Goal: Task Accomplishment & Management: Use online tool/utility

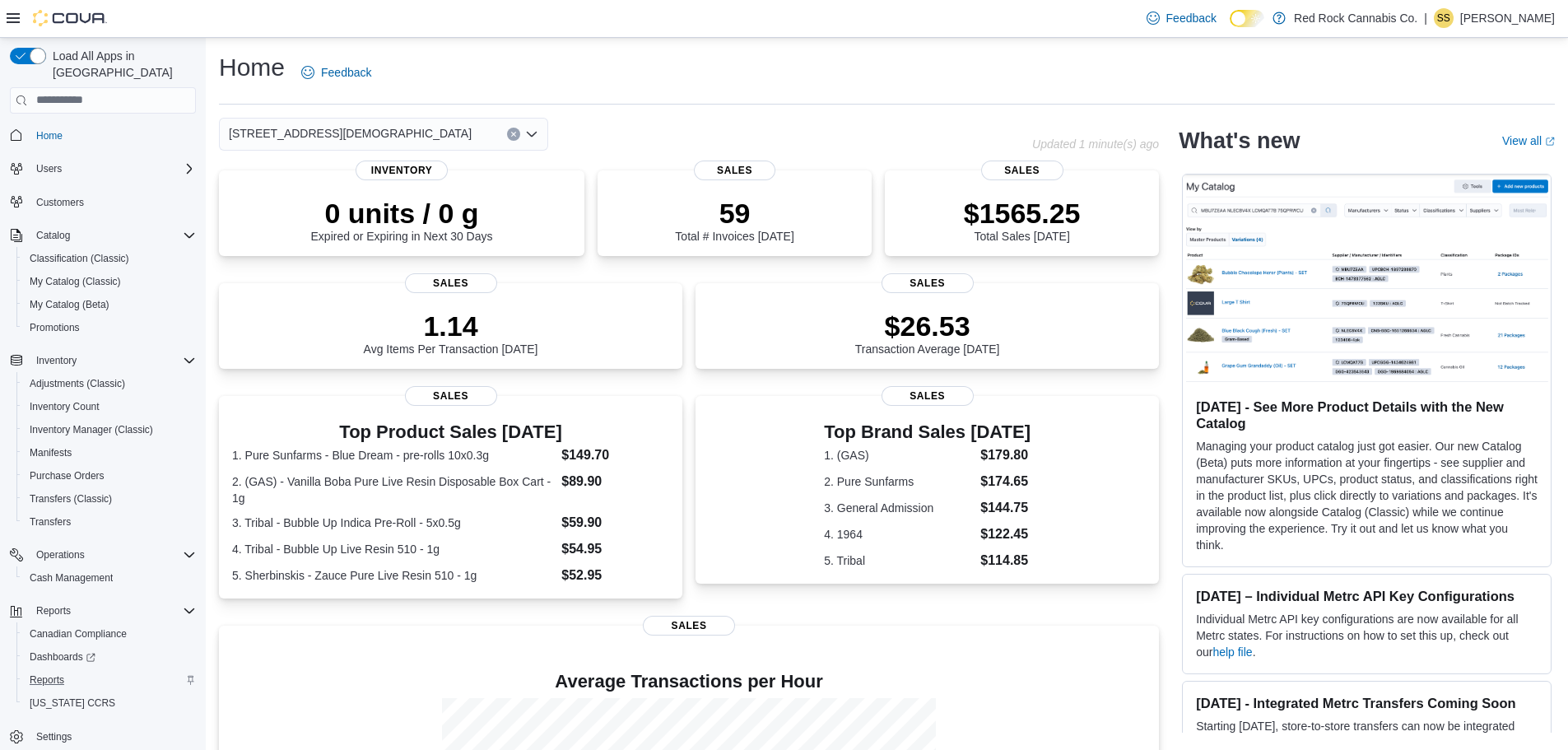
click at [87, 669] on div "Reports" at bounding box center [109, 679] width 172 height 20
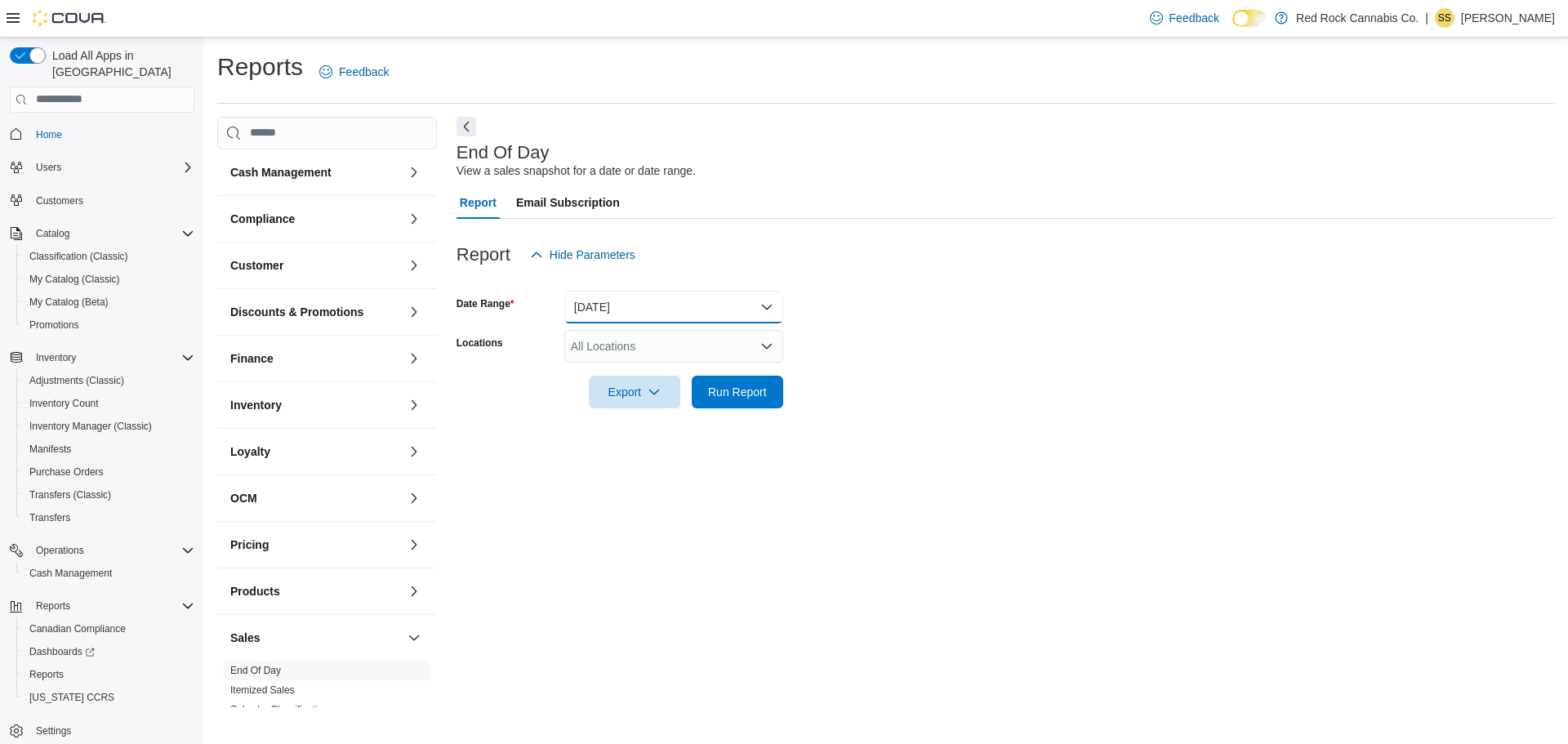
drag, startPoint x: 625, startPoint y: 297, endPoint x: 639, endPoint y: 315, distance: 22.8
click at [626, 297] on button "Today" at bounding box center [674, 307] width 219 height 33
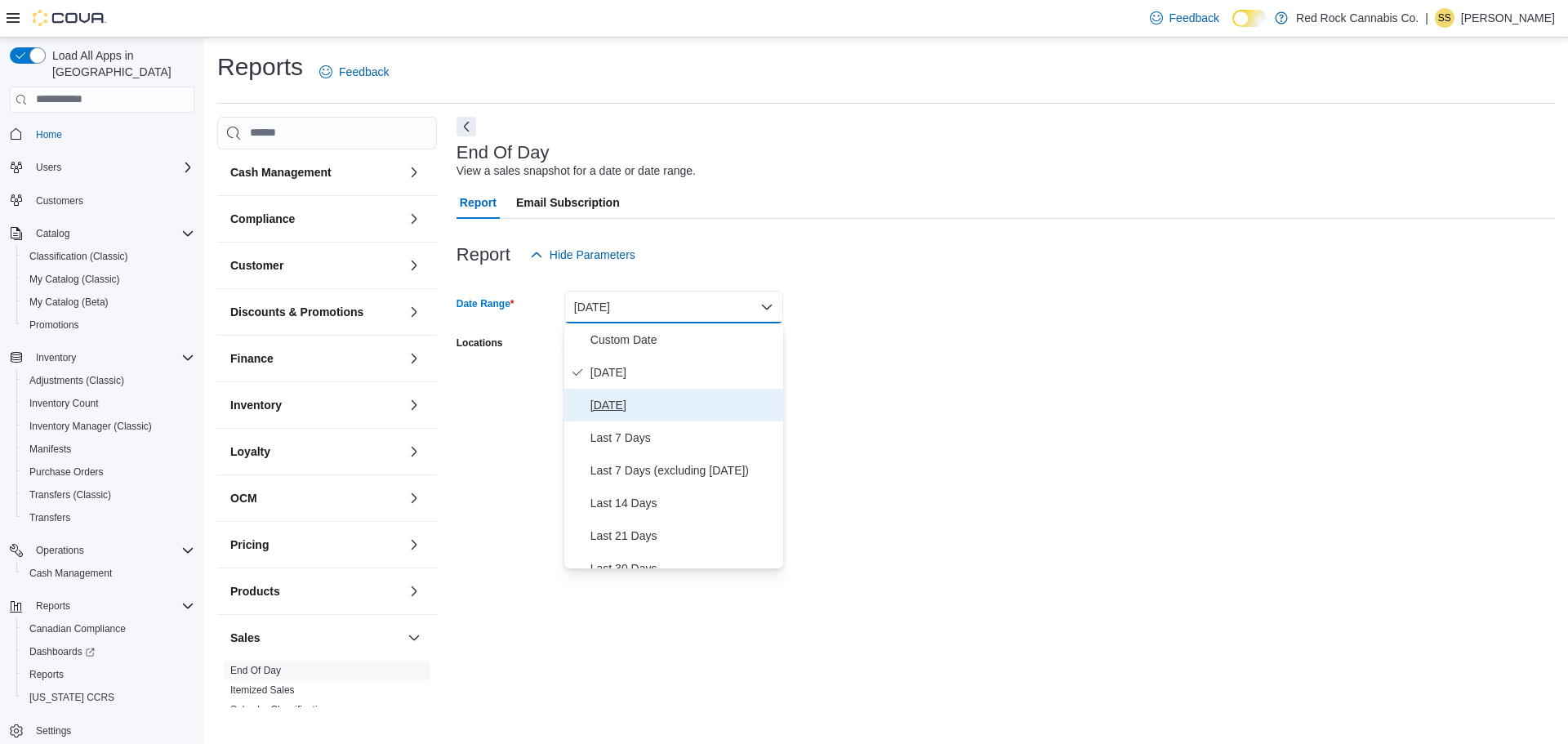
click at [640, 404] on span "Yesterday" at bounding box center [684, 405] width 186 height 20
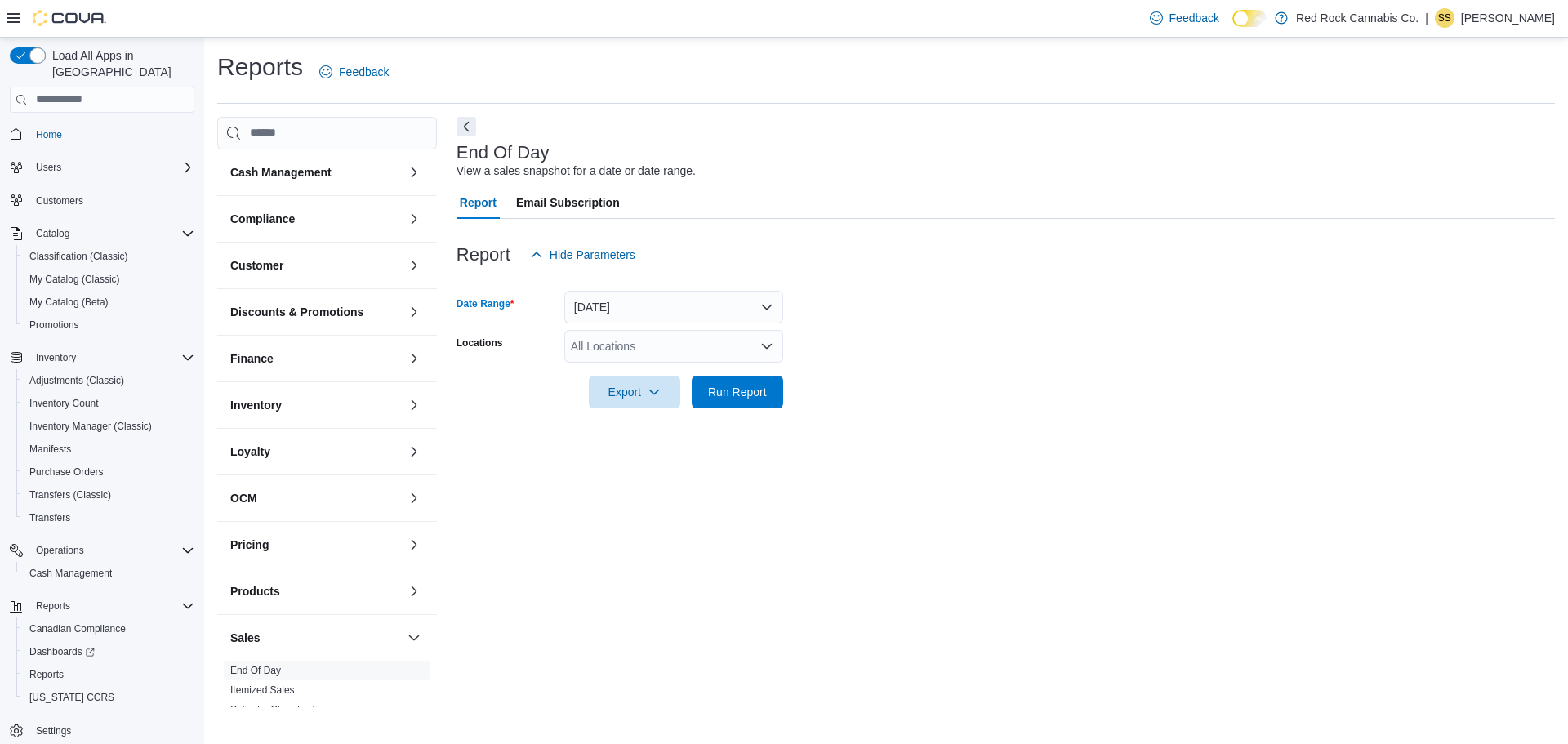
click at [751, 345] on div "All Locations" at bounding box center [674, 346] width 219 height 33
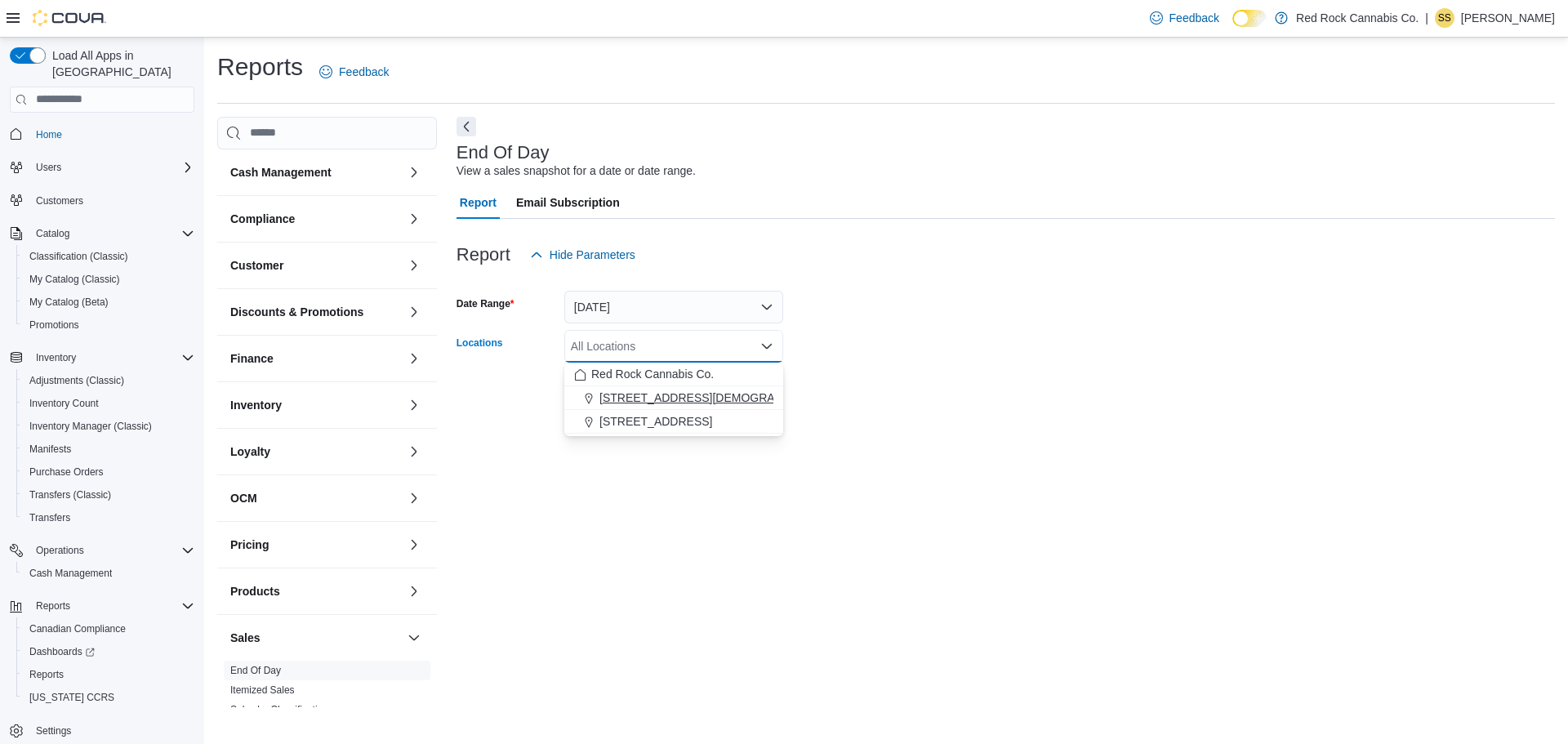
click at [705, 395] on div "6 Church St." at bounding box center [673, 398] width 199 height 16
click at [863, 417] on div at bounding box center [1006, 418] width 1099 height 20
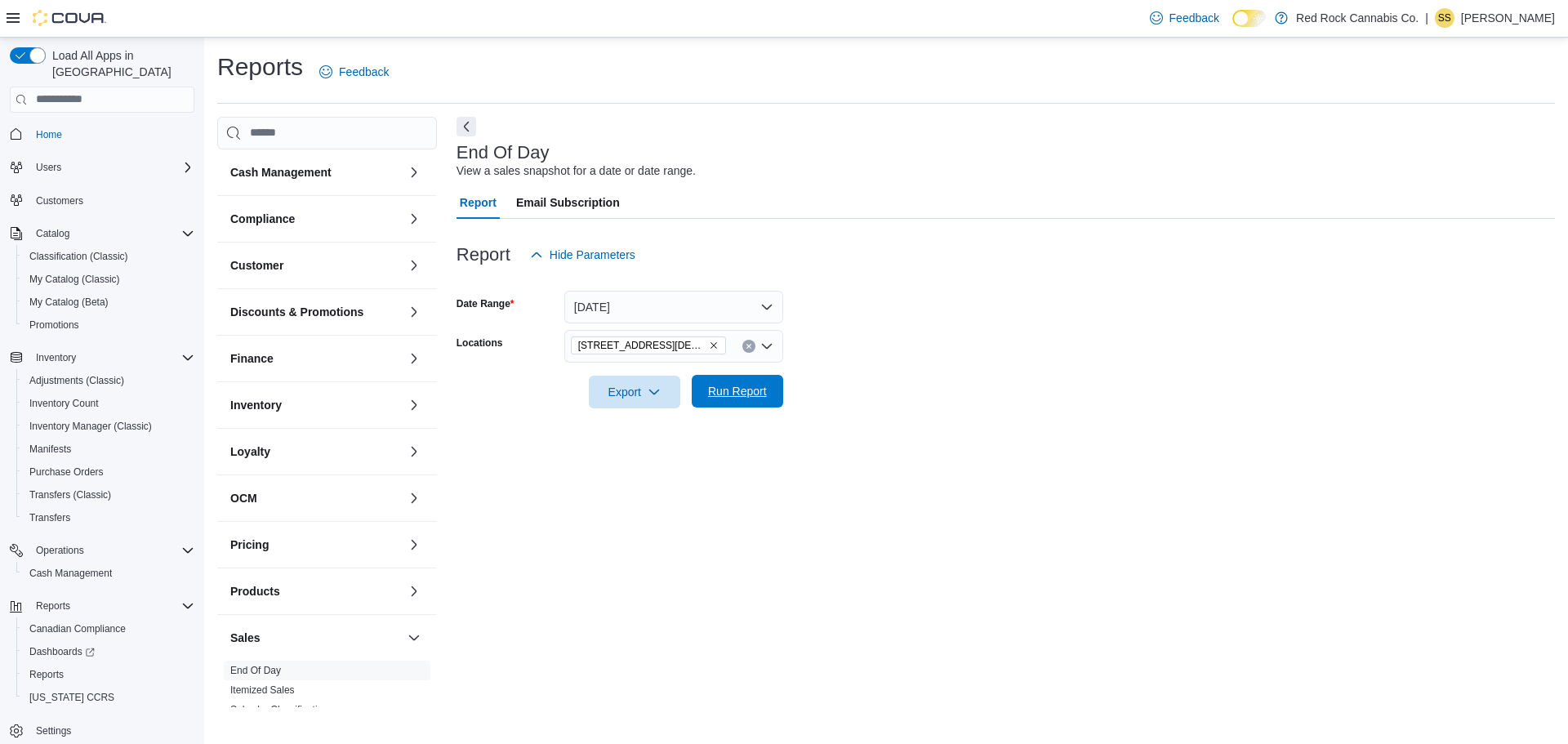
drag, startPoint x: 730, startPoint y: 387, endPoint x: 775, endPoint y: 395, distance: 45.7
click at [731, 387] on span "Run Report" at bounding box center [738, 391] width 59 height 16
